Goal: Information Seeking & Learning: Learn about a topic

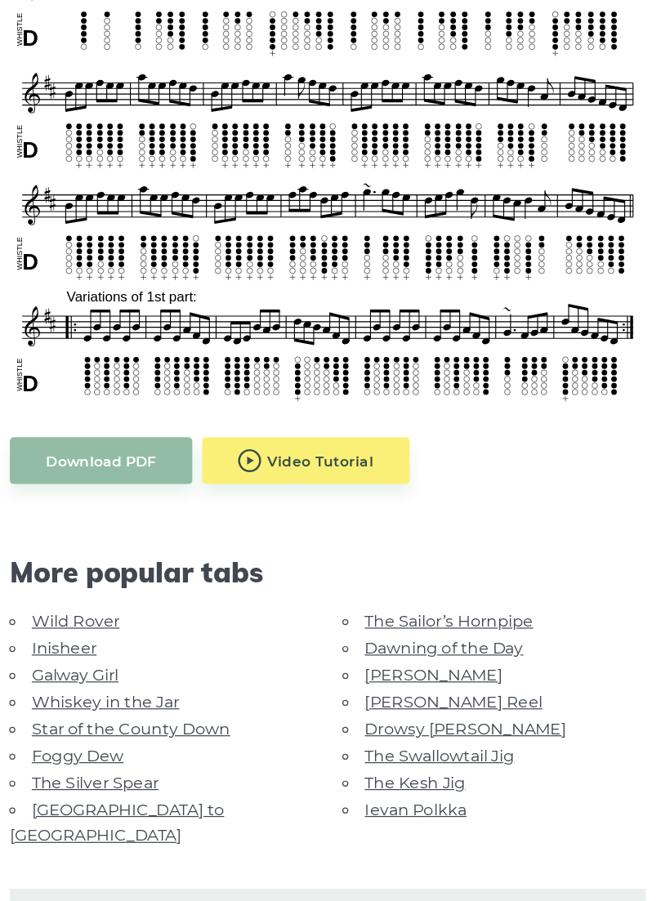
scroll to position [449, 0]
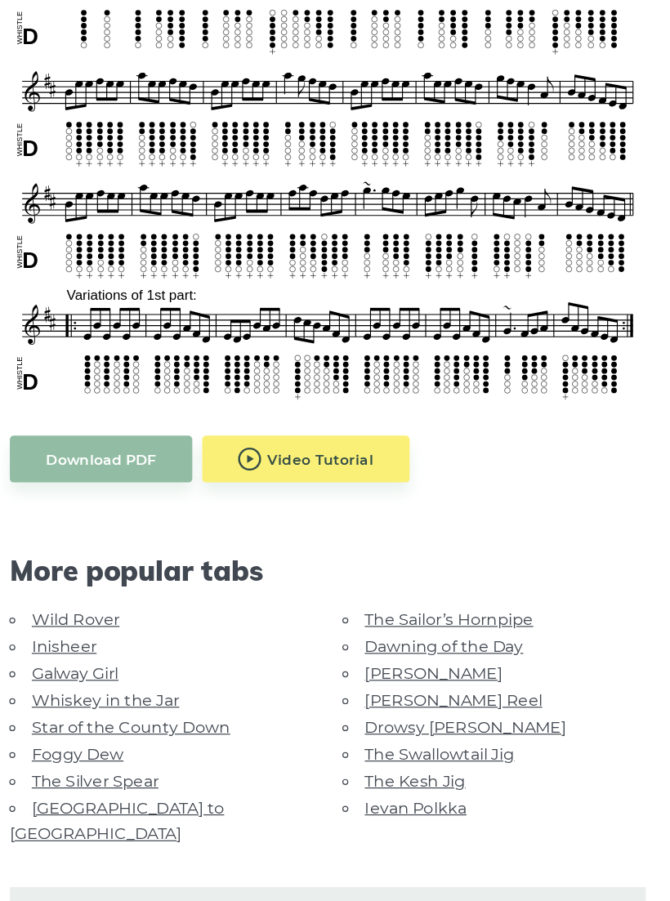
click at [365, 794] on link "Ievan Polkka" at bounding box center [406, 802] width 83 height 16
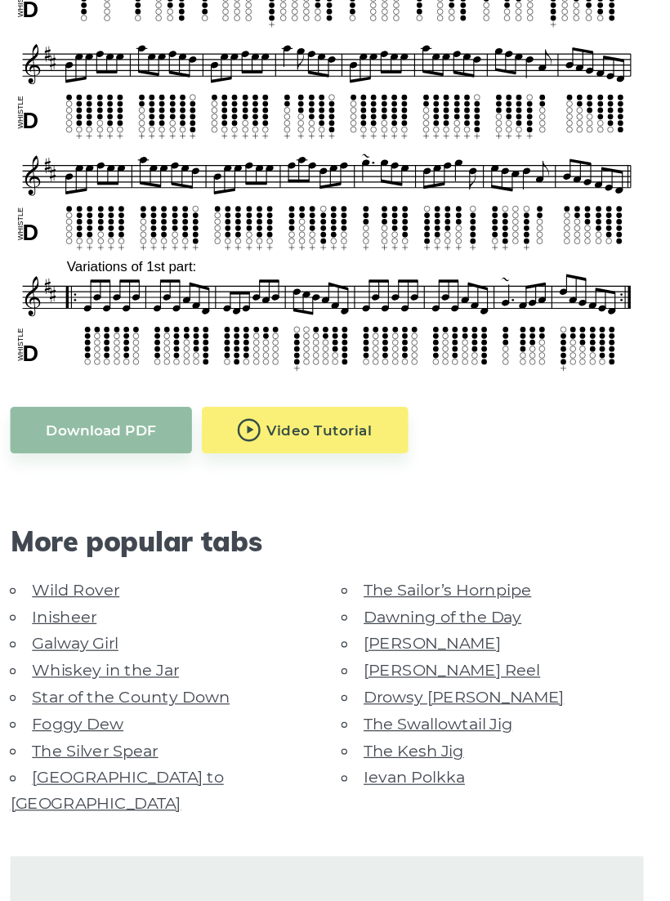
click at [365, 747] on link "The Swallowtail Jig" at bounding box center [426, 755] width 122 height 16
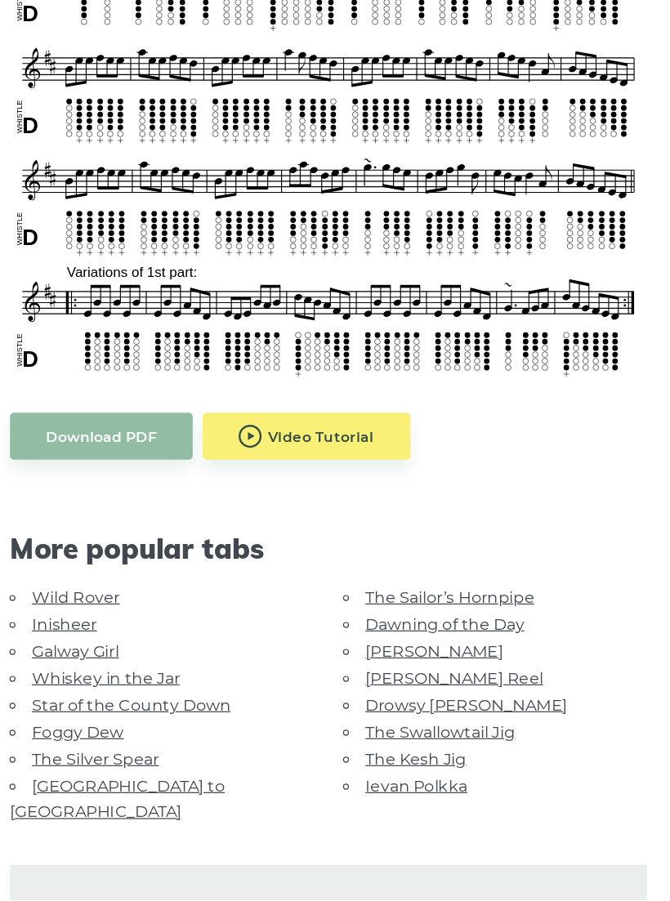
scroll to position [445, 0]
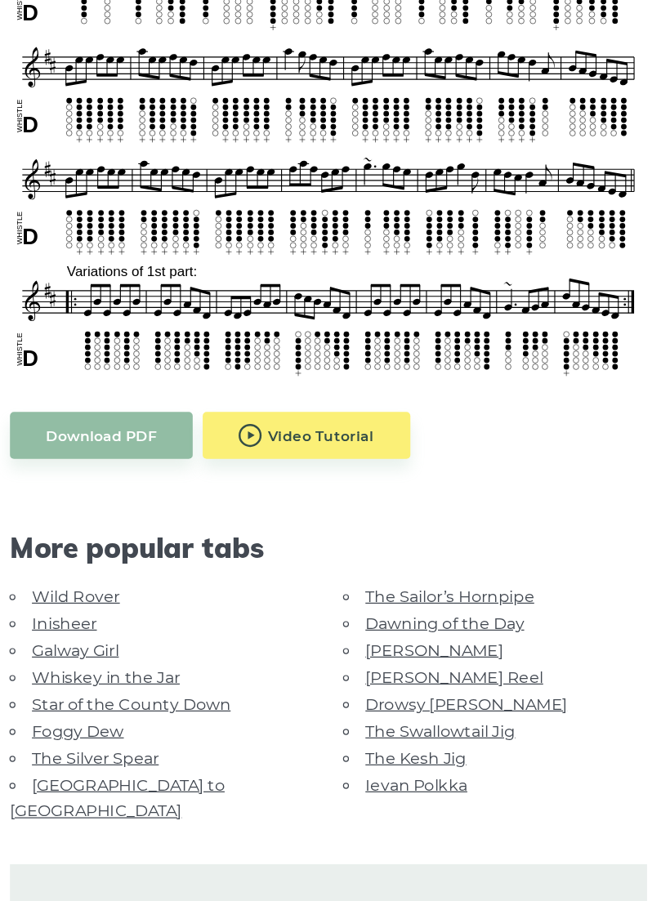
click at [365, 776] on link "The Kesh Jig" at bounding box center [406, 784] width 82 height 16
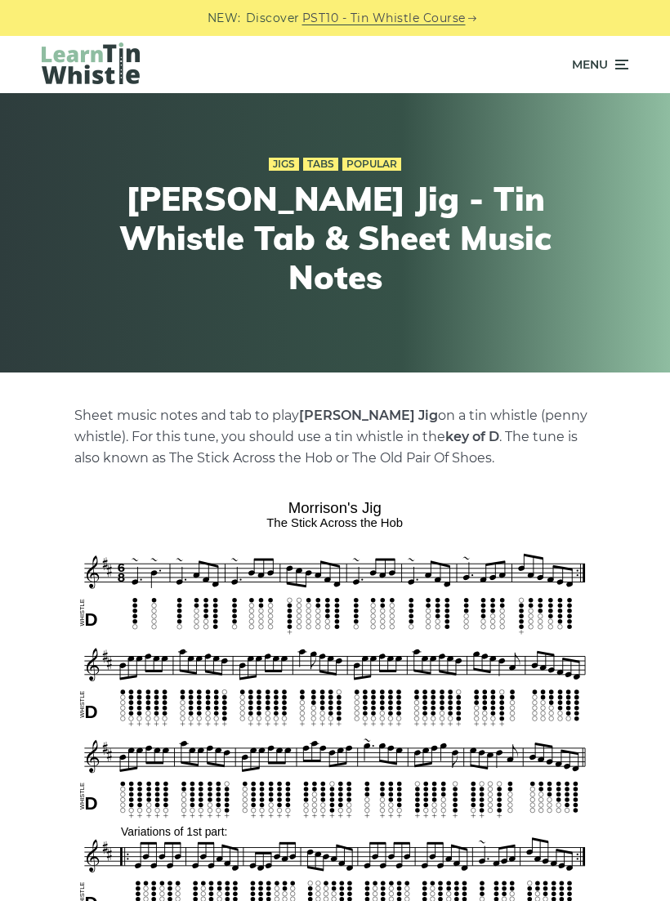
scroll to position [450, 0]
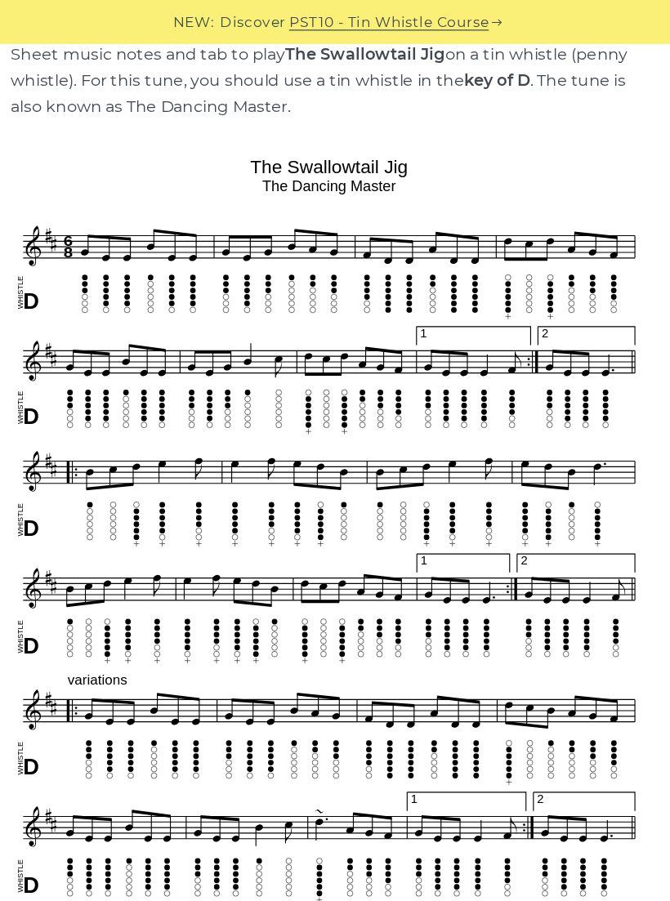
scroll to position [363, 0]
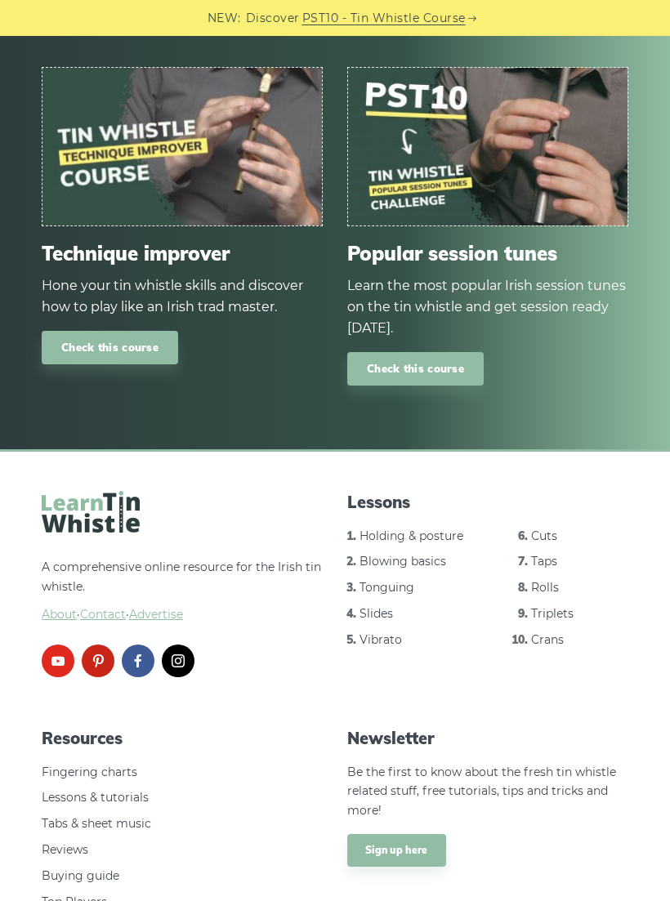
scroll to position [1875, 0]
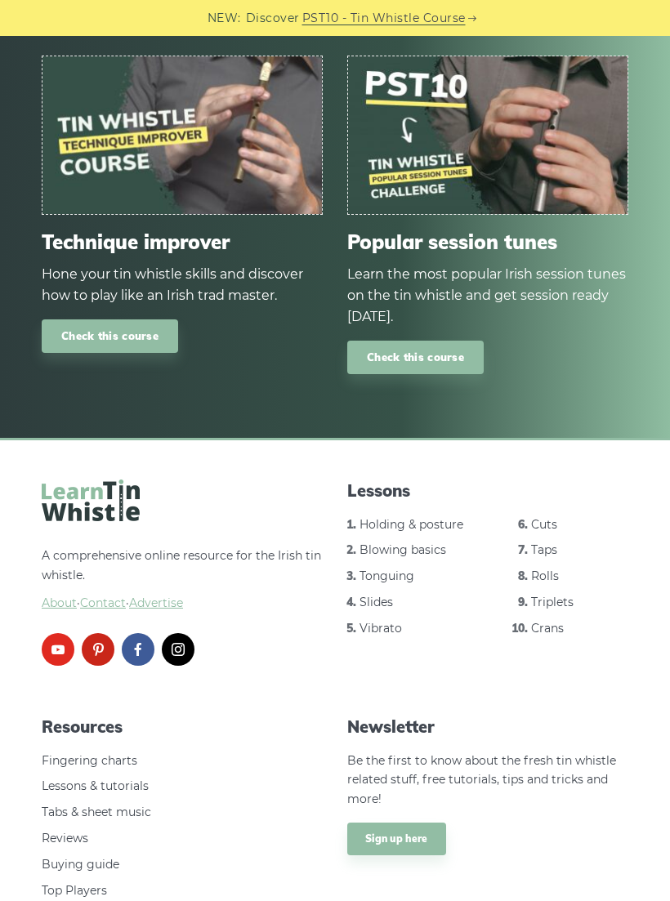
click at [143, 804] on link "Tabs & sheet music" at bounding box center [96, 811] width 109 height 15
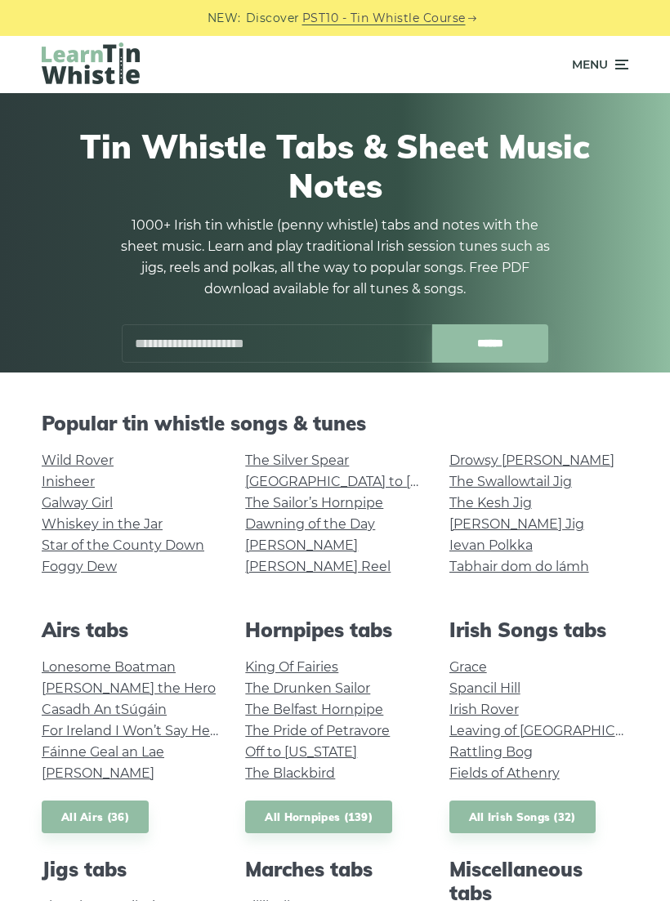
click at [170, 672] on link "Lonesome Boatman" at bounding box center [109, 667] width 134 height 16
click at [145, 686] on link "[PERSON_NAME] the Hero" at bounding box center [129, 688] width 174 height 16
click at [60, 701] on link "Casadh An tSúgáin" at bounding box center [104, 709] width 125 height 16
click at [49, 785] on div "Airs tabs Lonesome [PERSON_NAME] the Hero Casadh An tSúgáin For Ireland I Won’t…" at bounding box center [130, 726] width 203 height 216
click at [57, 772] on link "Planxty Davis" at bounding box center [98, 773] width 113 height 16
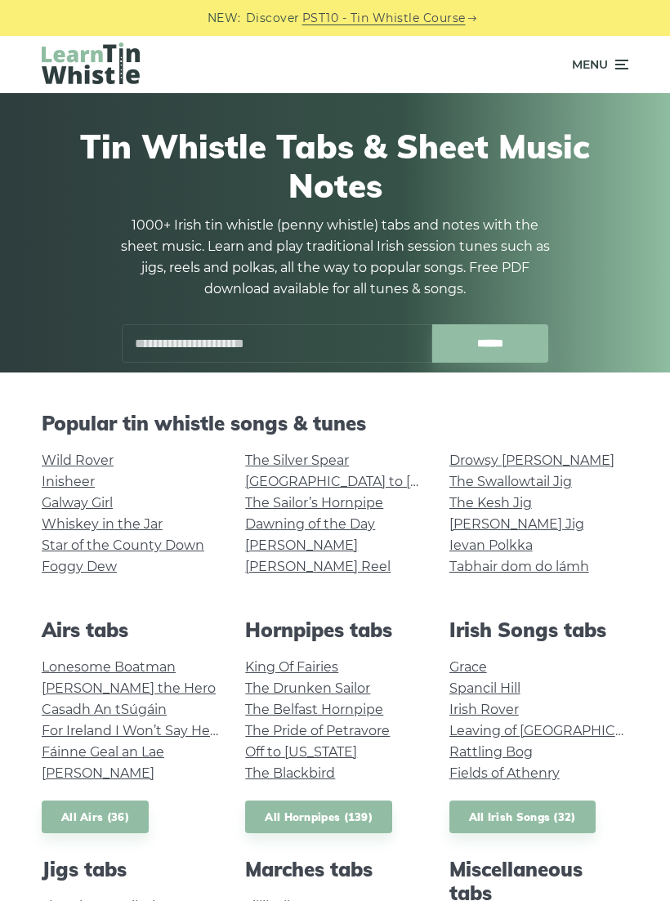
click at [56, 747] on link "Fáinne Geal an Lae" at bounding box center [103, 752] width 122 height 16
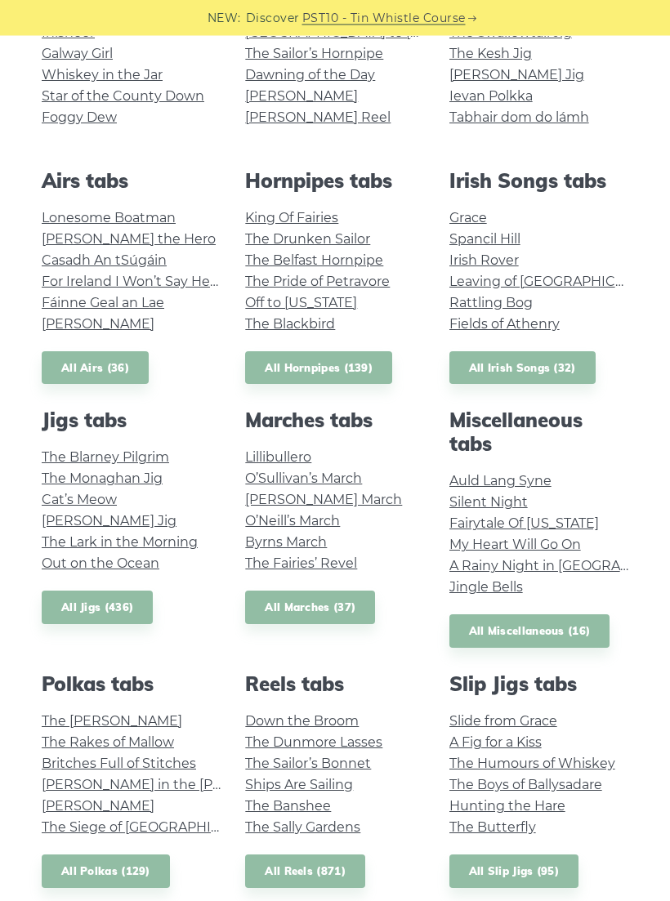
scroll to position [449, 0]
click at [565, 570] on link "A Rainy Night in Soho" at bounding box center [573, 566] width 249 height 16
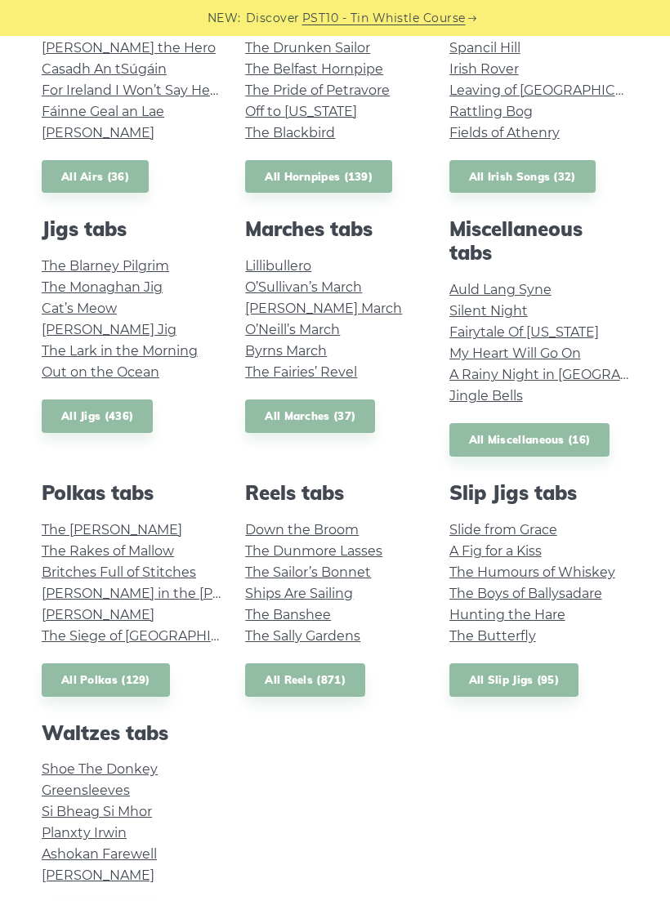
scroll to position [642, 0]
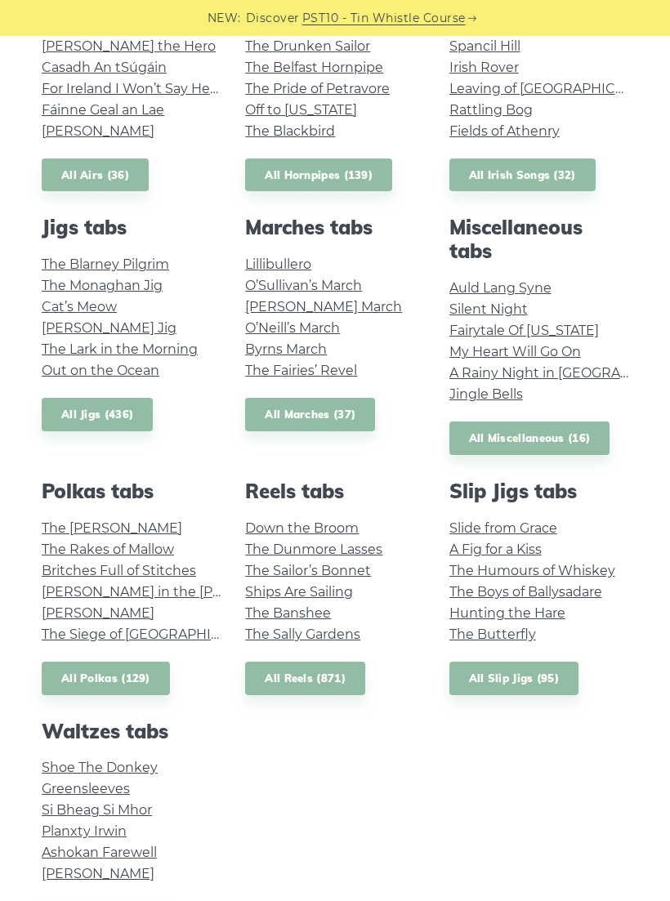
click at [66, 567] on link "Britches Full of Stitches" at bounding box center [119, 571] width 154 height 16
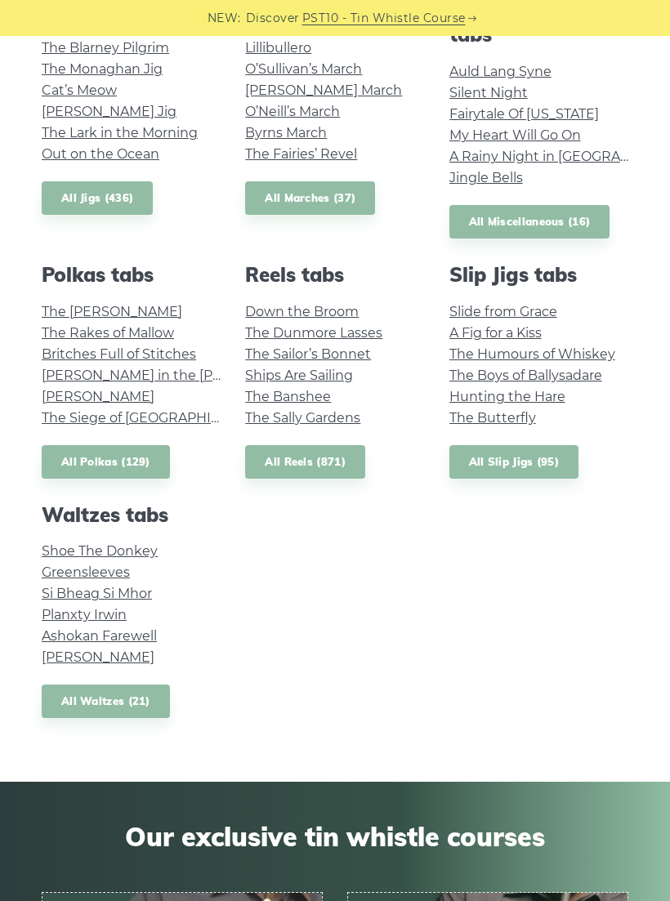
scroll to position [860, 0]
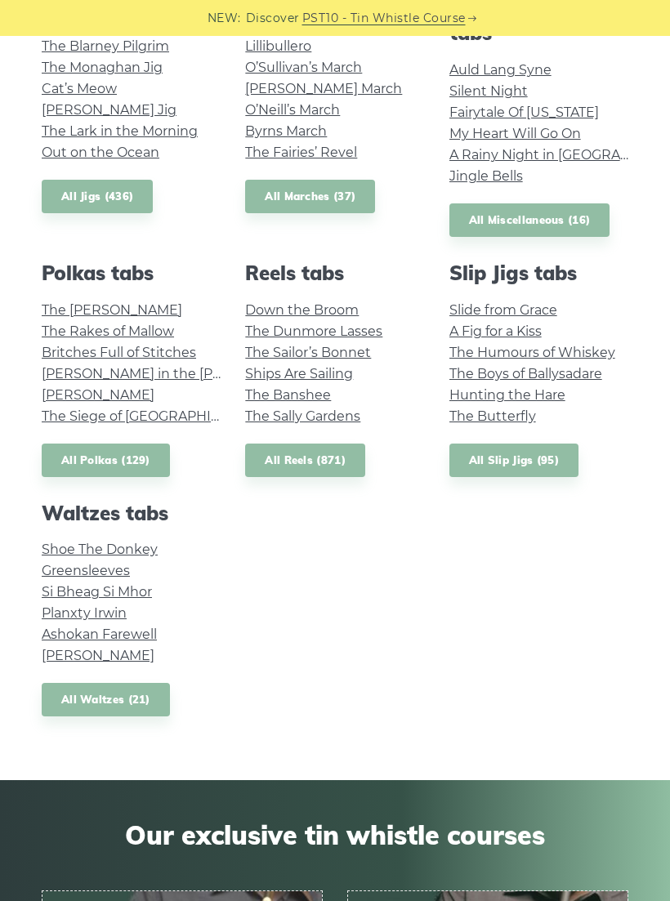
click at [60, 564] on link "Greensleeves" at bounding box center [86, 571] width 88 height 16
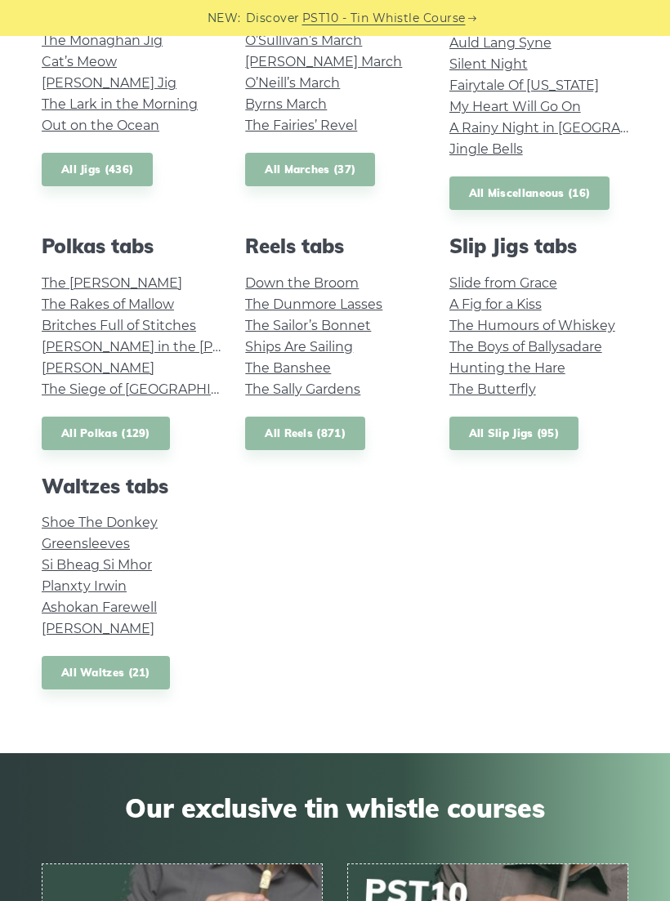
click at [581, 339] on link "The Boys of Ballysadare" at bounding box center [525, 347] width 153 height 16
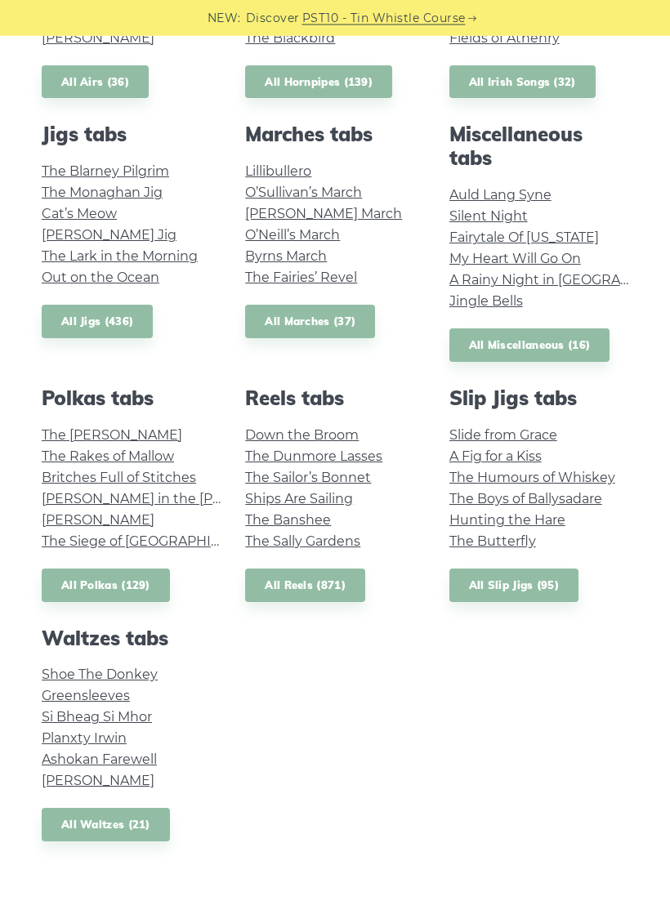
scroll to position [729, 0]
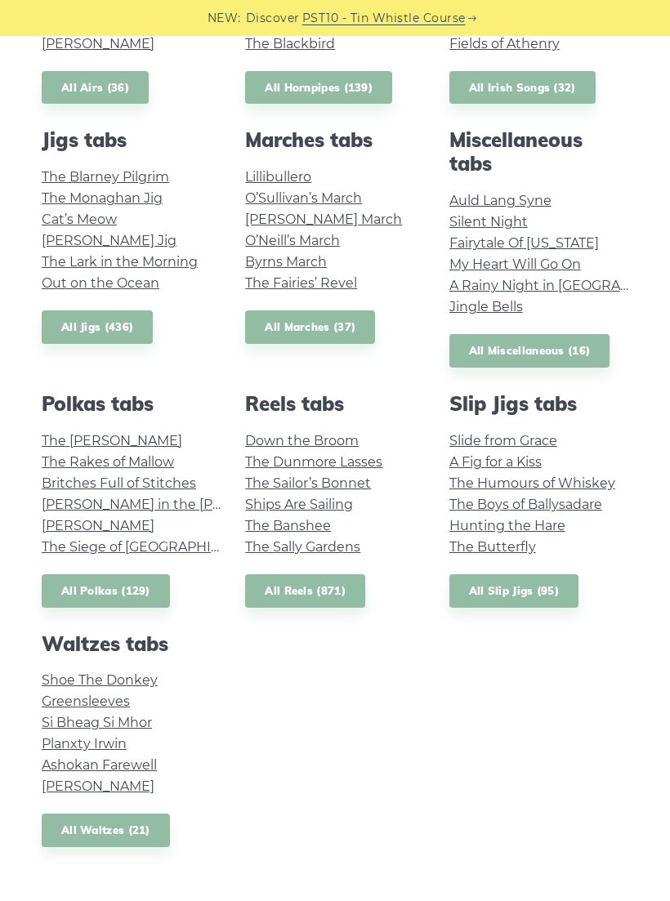
click at [74, 261] on link "The Lark in the Morning" at bounding box center [120, 262] width 156 height 16
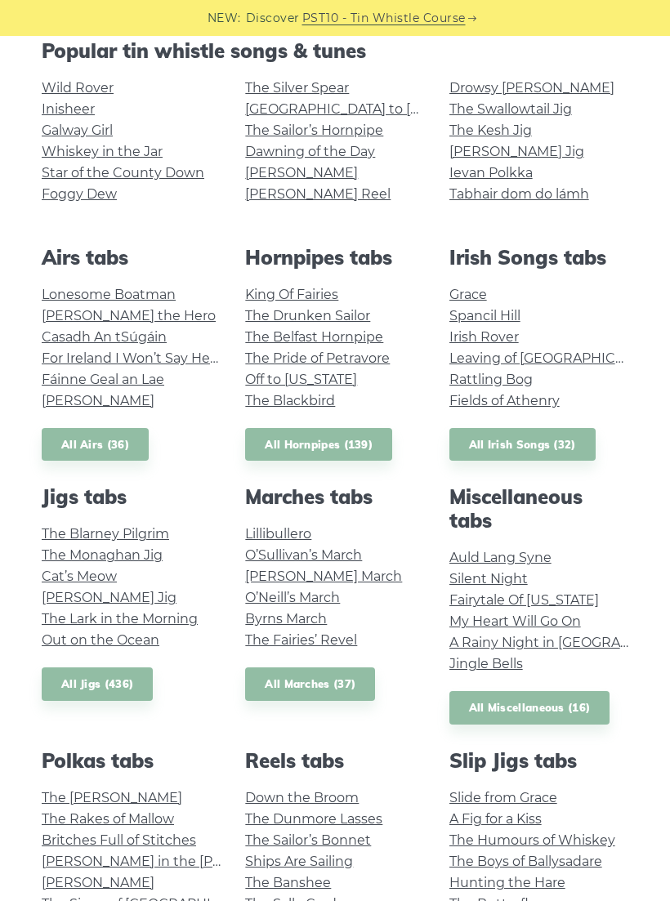
scroll to position [382, 0]
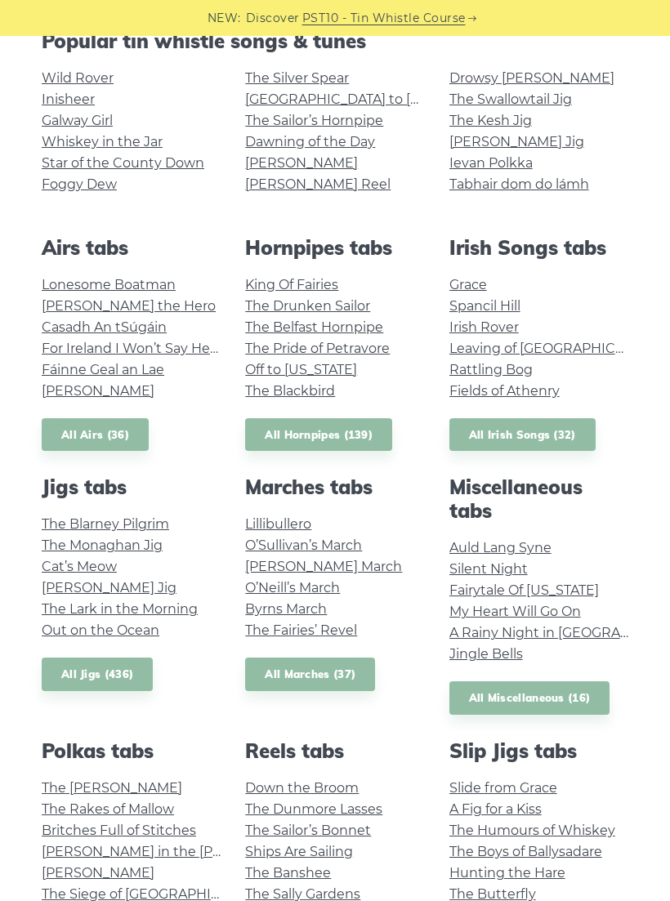
click at [64, 516] on link "The Blarney Pilgrim" at bounding box center [105, 524] width 127 height 16
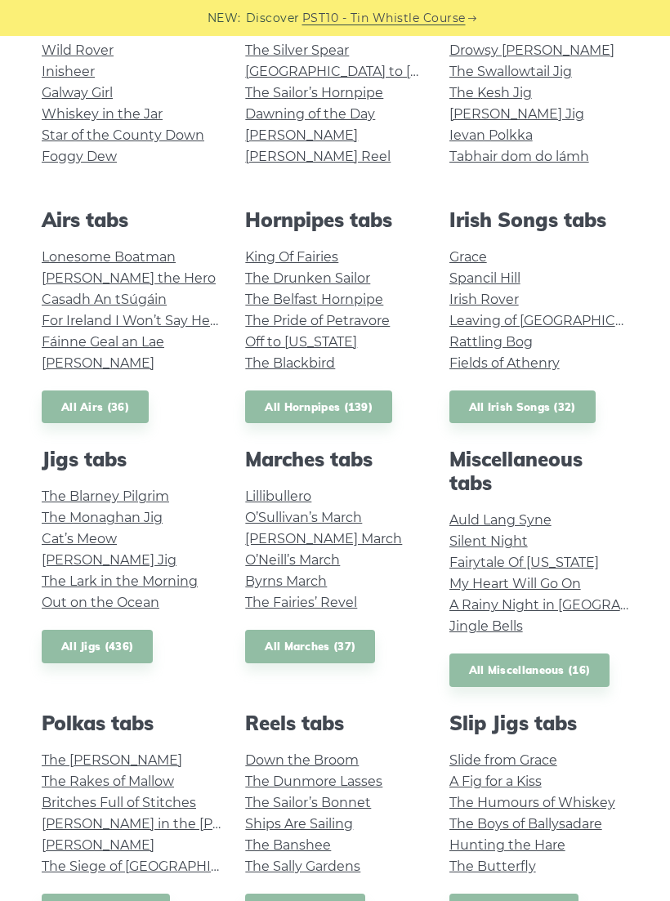
click at [46, 521] on link "The Monaghan Jig" at bounding box center [102, 517] width 121 height 16
click at [59, 538] on link "Cat’s Meow" at bounding box center [79, 539] width 75 height 16
click at [48, 600] on link "Out on the Ocean" at bounding box center [101, 602] width 118 height 16
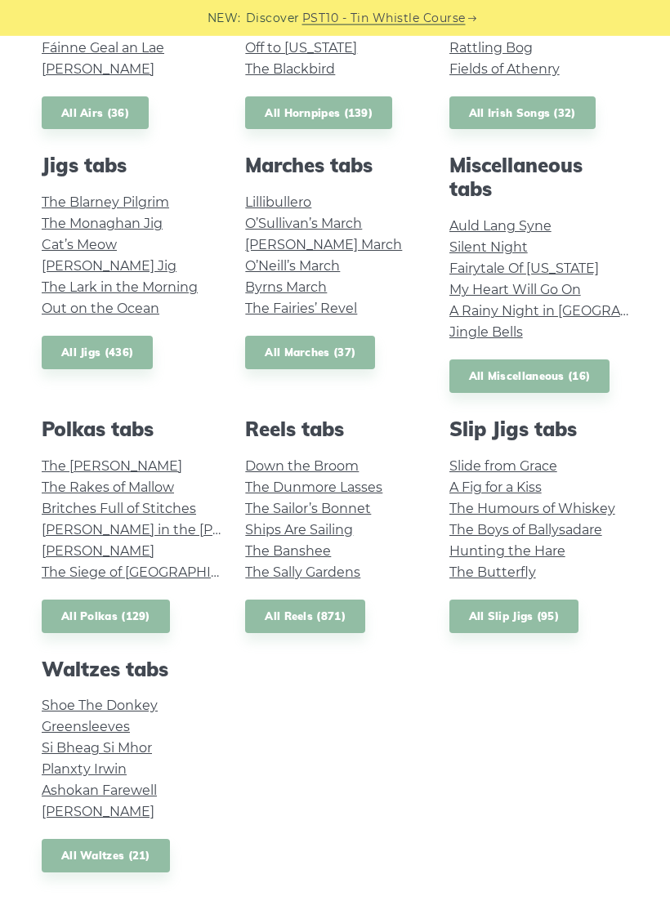
scroll to position [708, 0]
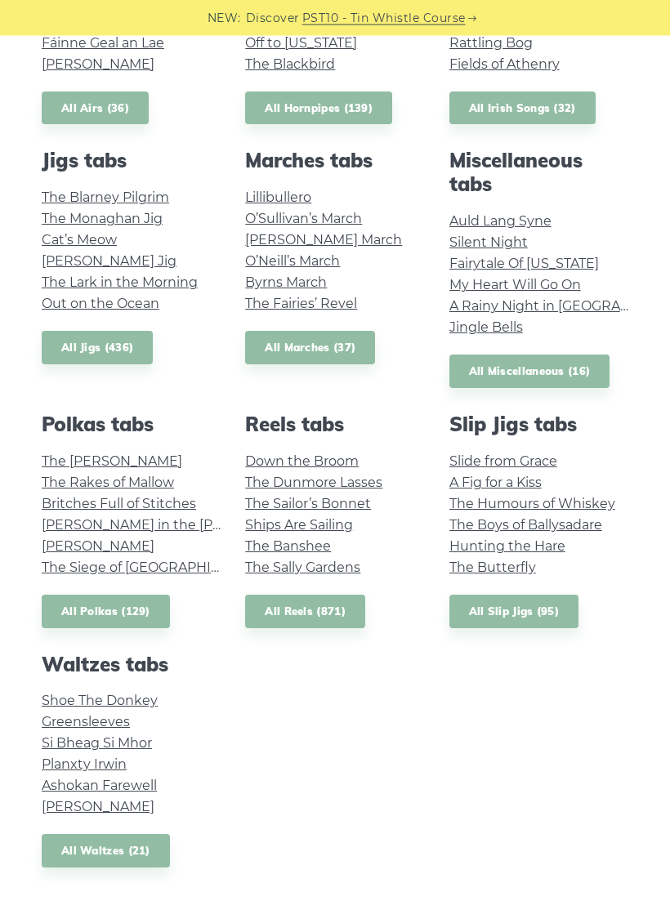
click at [316, 539] on link "The Banshee" at bounding box center [288, 547] width 86 height 16
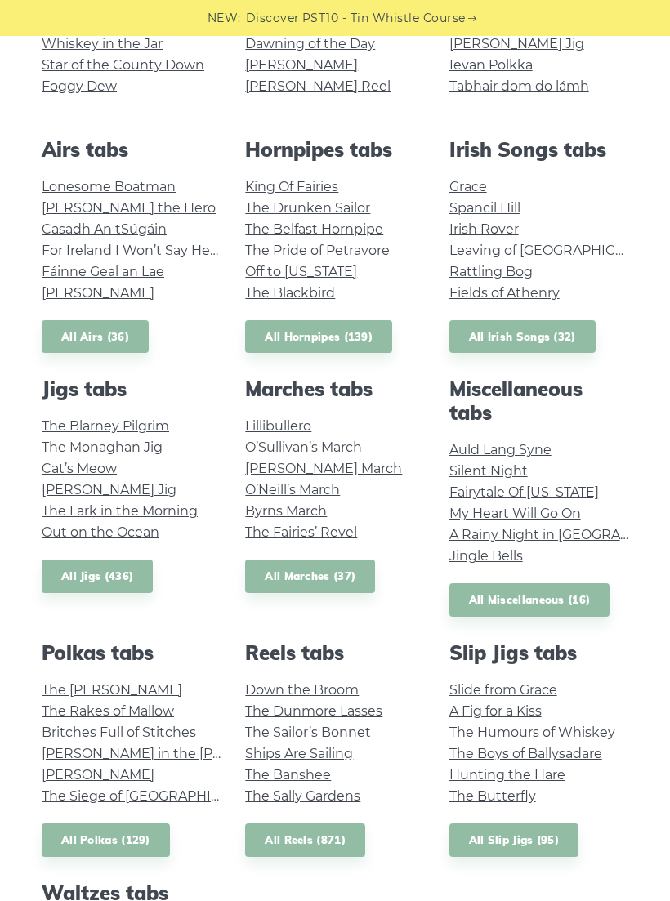
scroll to position [479, 0]
click at [352, 452] on link "O’Sullivan’s March" at bounding box center [303, 448] width 117 height 16
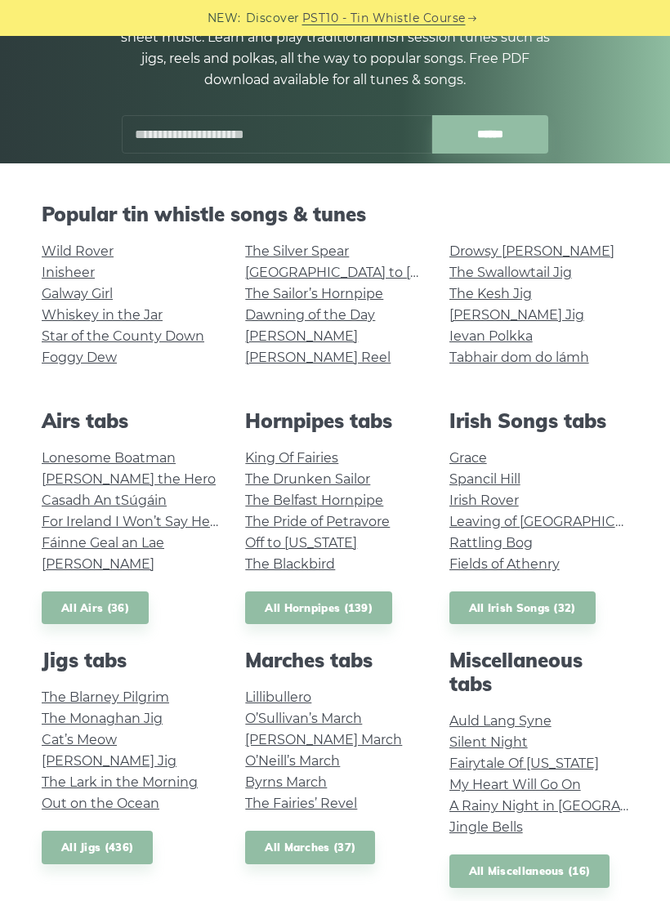
scroll to position [208, 0]
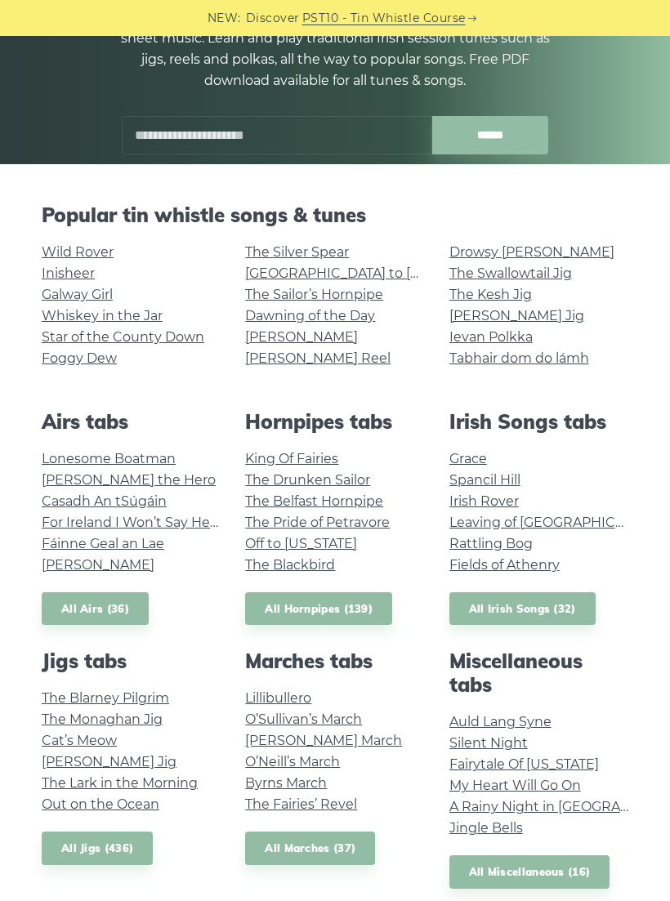
click at [363, 272] on link "[GEOGRAPHIC_DATA] to [GEOGRAPHIC_DATA]" at bounding box center [395, 273] width 301 height 16
click at [327, 356] on link "[PERSON_NAME] Reel" at bounding box center [317, 358] width 145 height 16
click at [356, 476] on link "The Drunken Sailor" at bounding box center [307, 480] width 125 height 16
click at [504, 314] on link "[PERSON_NAME] Jig" at bounding box center [516, 316] width 135 height 16
click at [189, 524] on link "For Ireland I Won’t Say Her Name" at bounding box center [150, 522] width 216 height 16
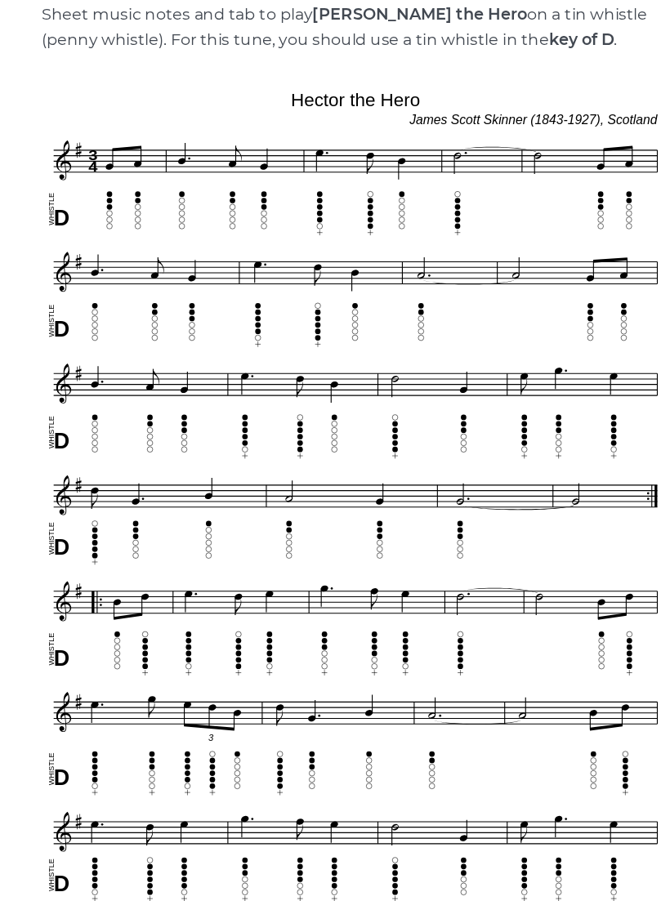
scroll to position [274, 0]
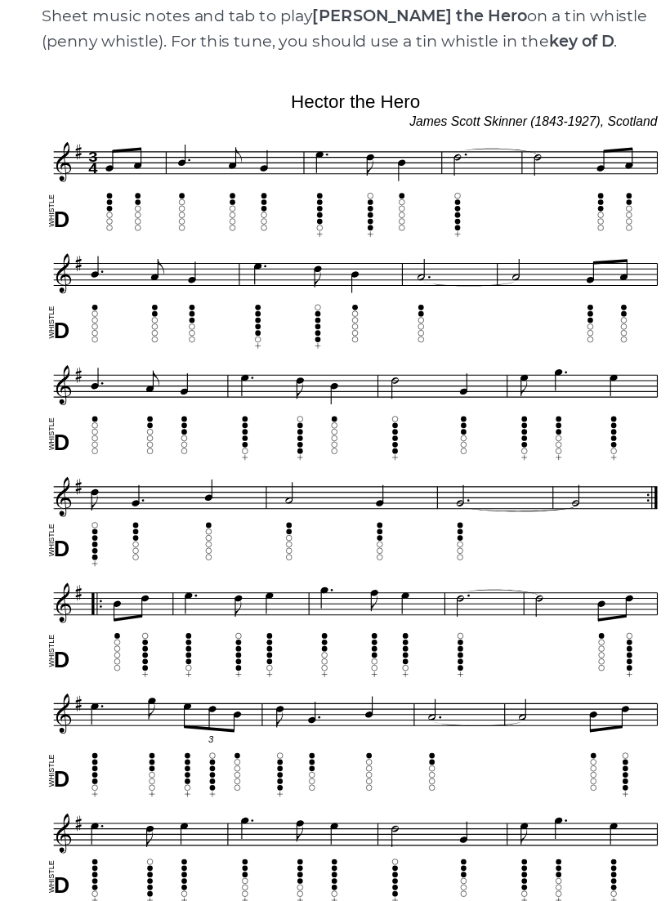
click at [430, 348] on img at bounding box center [334, 584] width 521 height 772
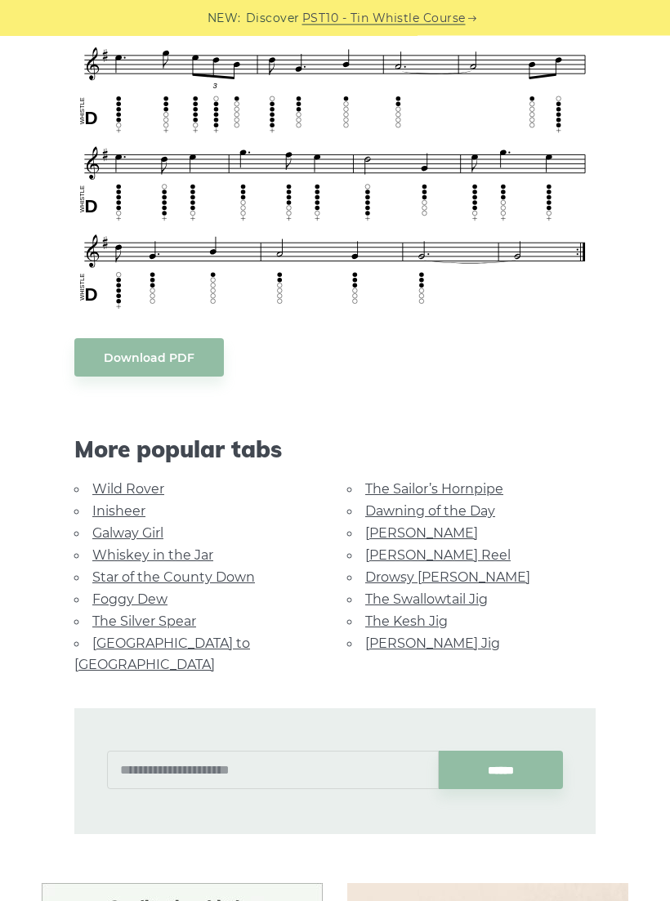
scroll to position [920, 0]
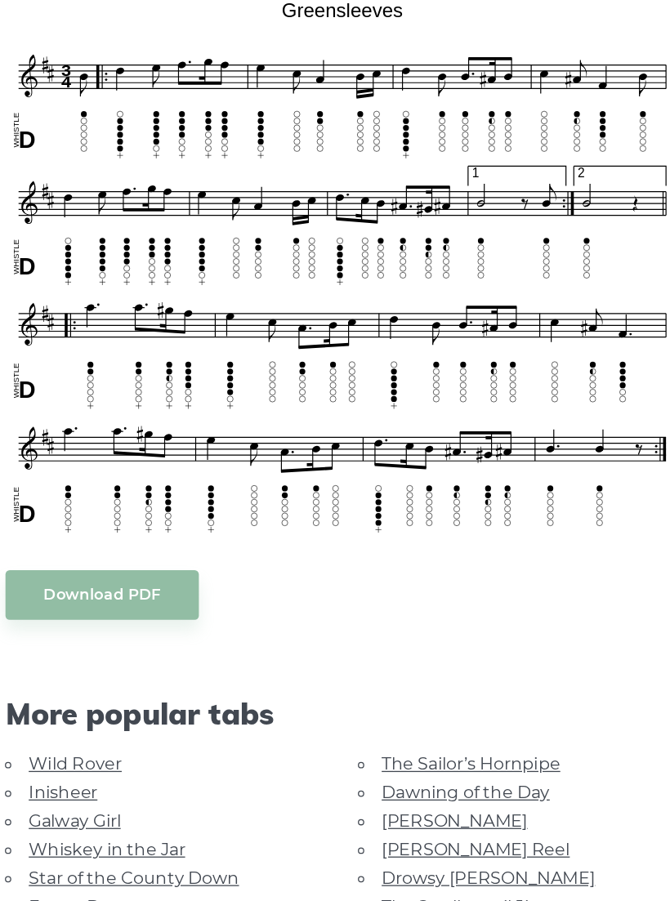
scroll to position [296, 0]
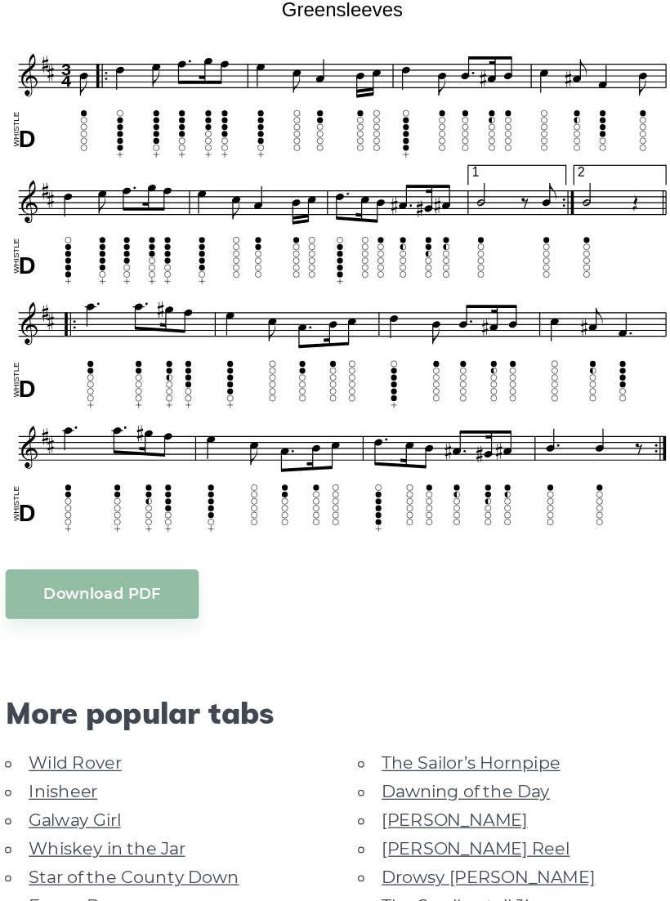
click at [347, 784] on li "Dawning of the Day" at bounding box center [471, 795] width 248 height 22
click at [365, 787] on link "Dawning of the Day" at bounding box center [430, 795] width 130 height 16
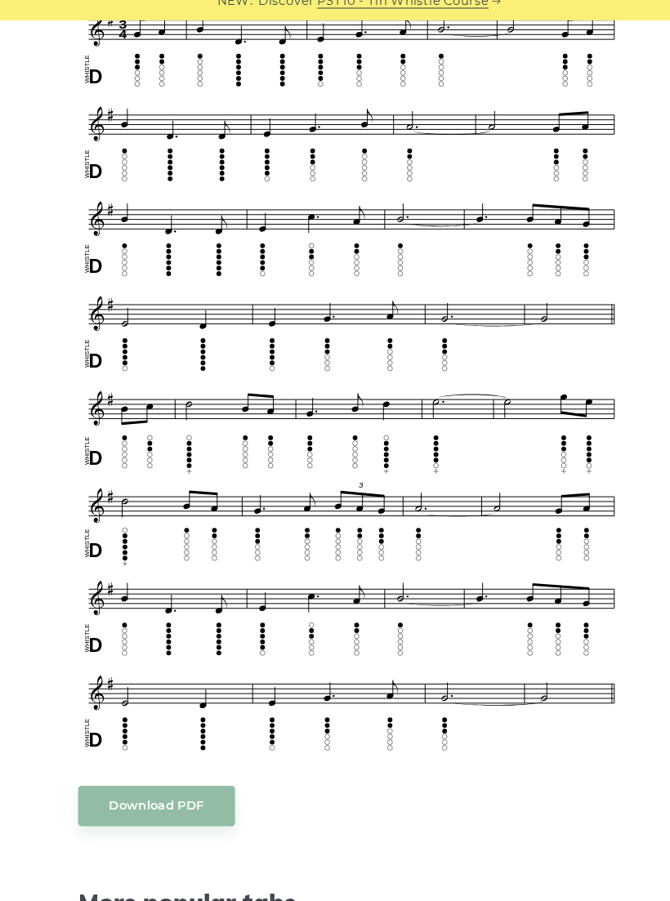
scroll to position [527, 0]
